Goal: Check status: Check status

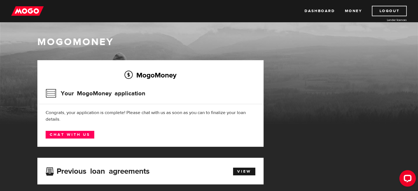
click at [243, 175] on div "Previous loan agreements View" at bounding box center [150, 171] width 218 height 10
click at [244, 171] on link "View" at bounding box center [244, 172] width 22 height 8
